Goal: Information Seeking & Learning: Learn about a topic

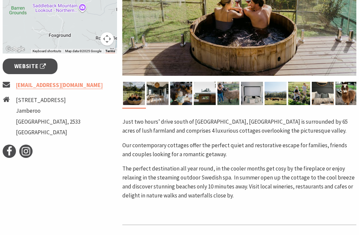
scroll to position [217, 0]
click at [242, 93] on img at bounding box center [252, 93] width 22 height 23
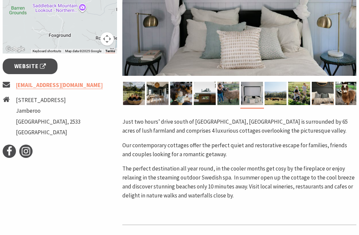
click at [291, 97] on img at bounding box center [299, 93] width 22 height 23
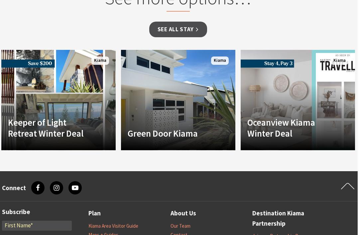
scroll to position [607, 1]
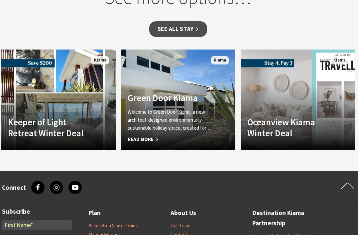
click at [144, 101] on h4 "Green Door Kiama" at bounding box center [170, 97] width 84 height 11
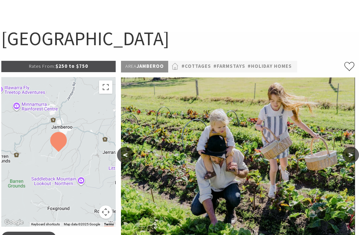
scroll to position [0, 1]
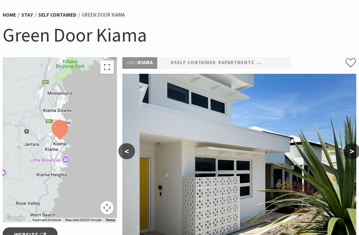
scroll to position [49, 0]
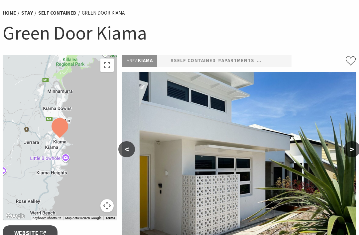
click at [210, 208] on img at bounding box center [239, 157] width 234 height 171
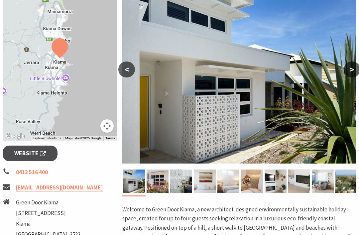
scroll to position [125, 0]
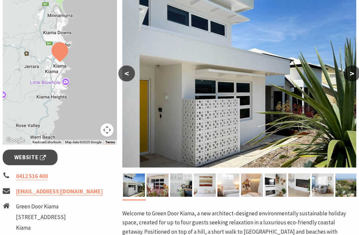
click at [124, 77] on button "<" at bounding box center [126, 74] width 17 height 16
click at [132, 76] on button "<" at bounding box center [126, 74] width 17 height 16
click at [127, 74] on button "<" at bounding box center [126, 74] width 17 height 16
click at [256, 190] on img at bounding box center [252, 184] width 22 height 23
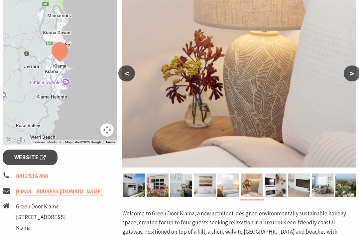
click at [267, 183] on img at bounding box center [275, 184] width 22 height 23
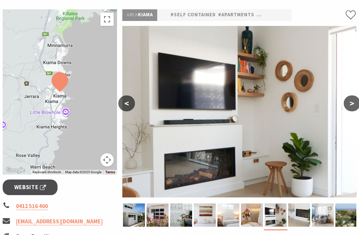
scroll to position [0, 0]
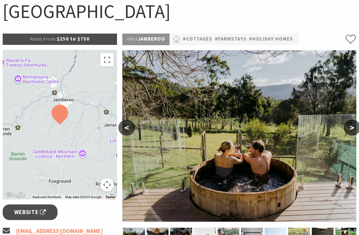
scroll to position [70, 0]
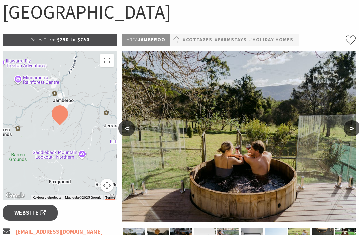
click at [267, 43] on link "#Holiday Homes" at bounding box center [271, 40] width 44 height 8
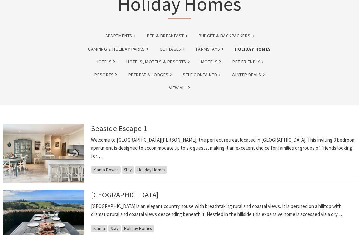
scroll to position [80, 0]
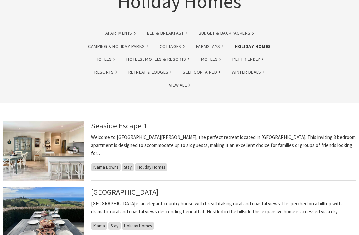
click at [46, 156] on img at bounding box center [44, 151] width 82 height 60
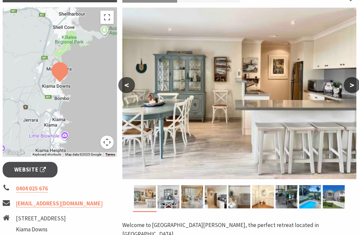
scroll to position [119, 0]
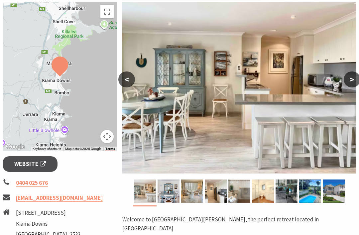
click at [184, 199] on img at bounding box center [192, 190] width 22 height 23
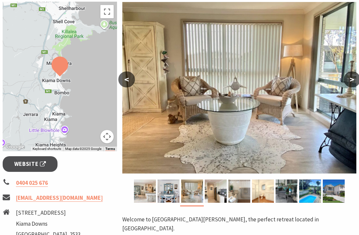
click at [212, 204] on div at bounding box center [216, 192] width 24 height 26
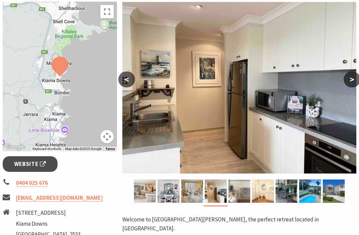
click at [241, 201] on img at bounding box center [239, 190] width 22 height 23
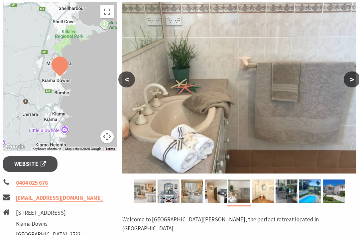
click at [284, 194] on img at bounding box center [286, 190] width 22 height 23
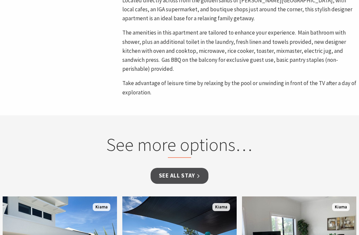
scroll to position [387, 0]
